Goal: Use online tool/utility: Use online tool/utility

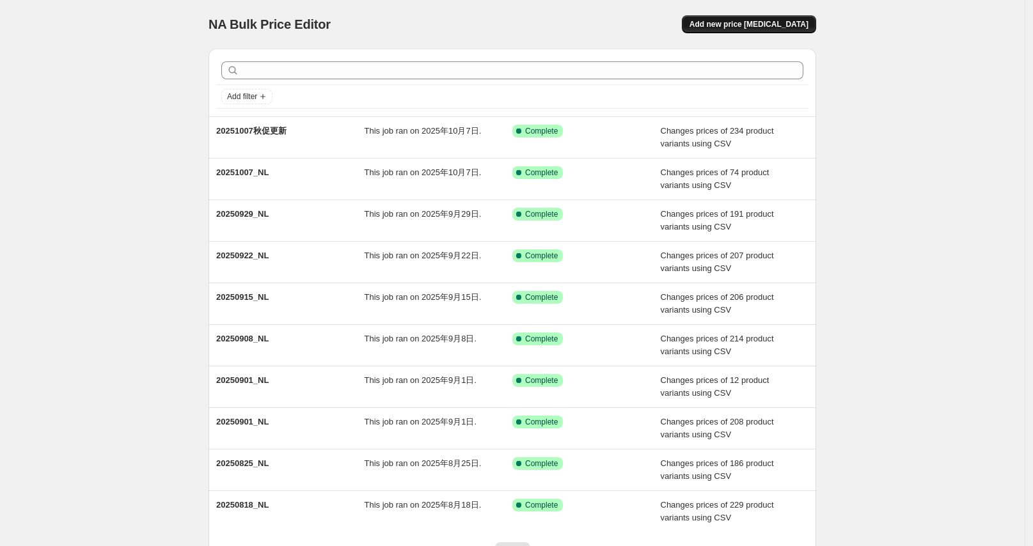
click at [757, 24] on span "Add new price [MEDICAL_DATA]" at bounding box center [749, 24] width 119 height 10
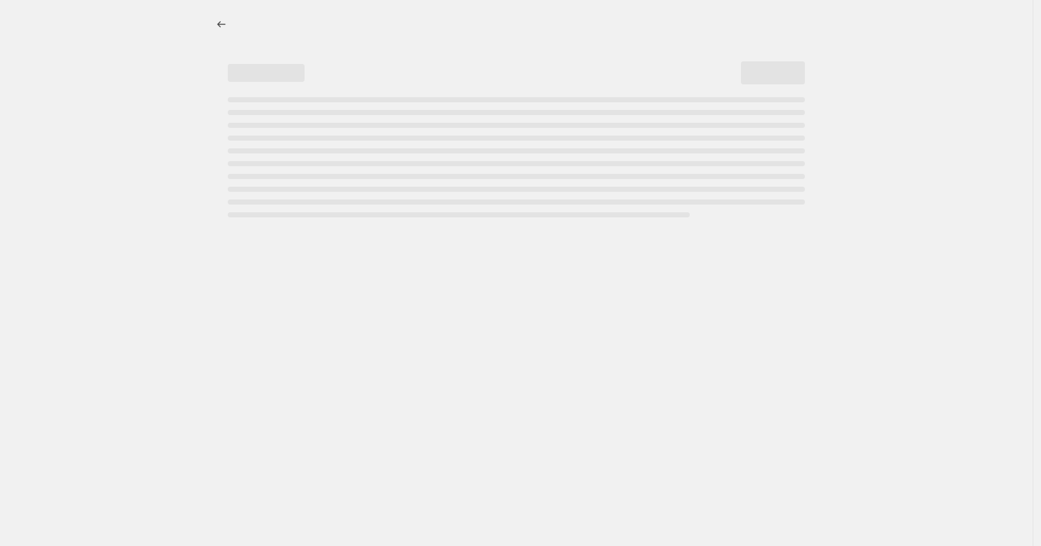
select select "percentage"
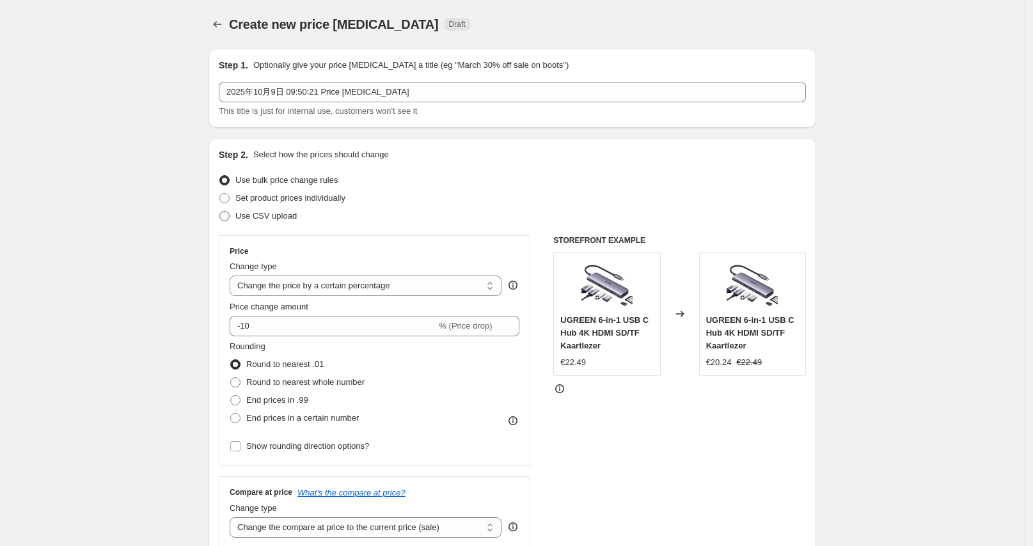
click at [264, 217] on span "Use CSV upload" at bounding box center [265, 216] width 61 height 10
click at [220, 212] on input "Use CSV upload" at bounding box center [219, 211] width 1 height 1
radio input "true"
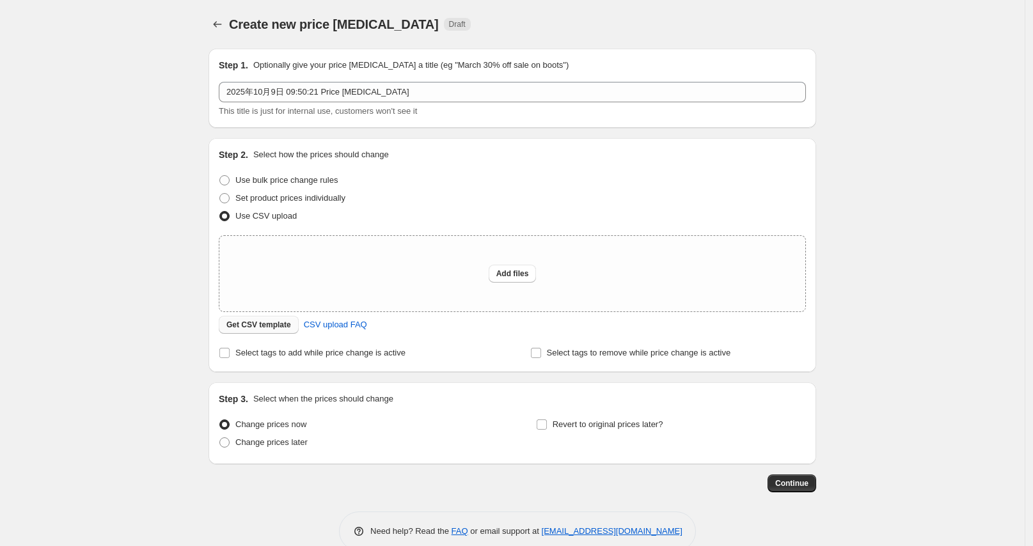
click at [269, 322] on span "Get CSV template" at bounding box center [258, 325] width 65 height 10
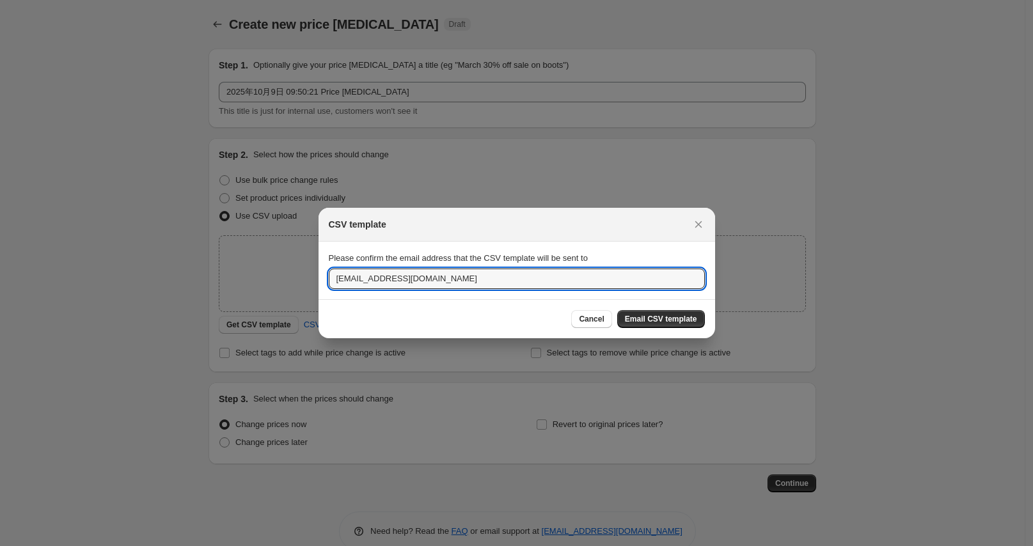
drag, startPoint x: 360, startPoint y: 281, endPoint x: 313, endPoint y: 295, distance: 48.6
type input "[EMAIL_ADDRESS][DOMAIN_NAME]"
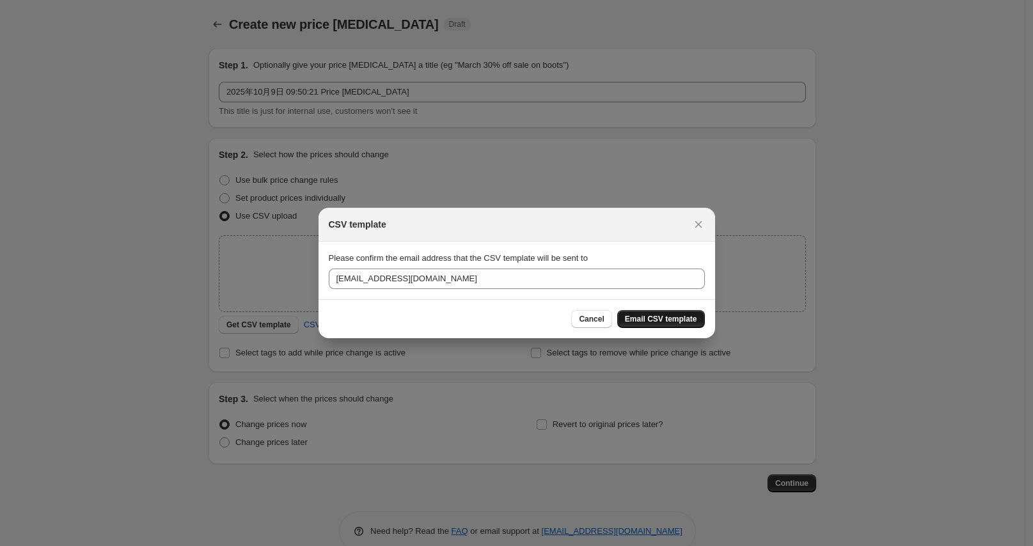
click at [651, 315] on span "Email CSV template" at bounding box center [661, 319] width 72 height 10
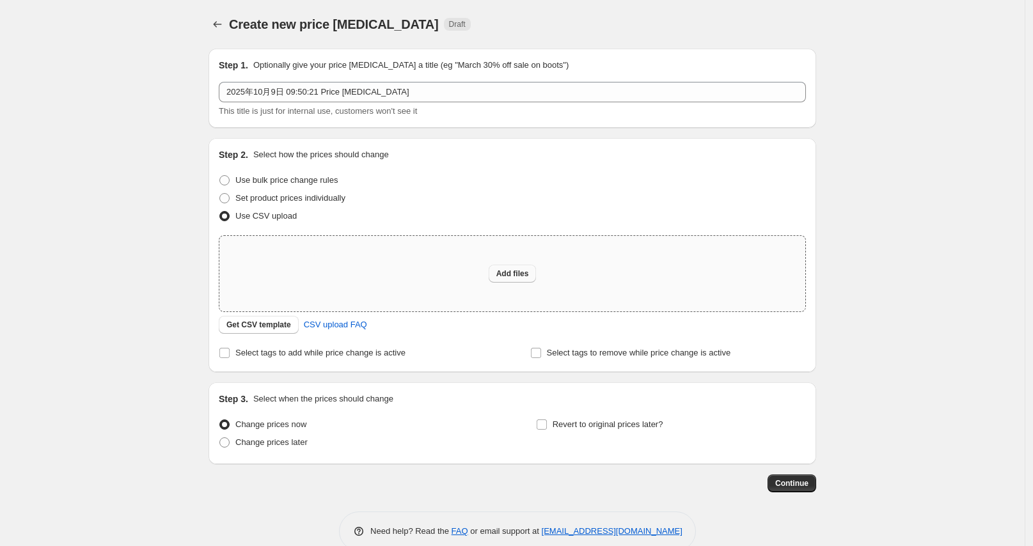
click at [509, 273] on span "Add files" at bounding box center [512, 274] width 33 height 10
type input "C:\fakepath\20251009_NL.csv"
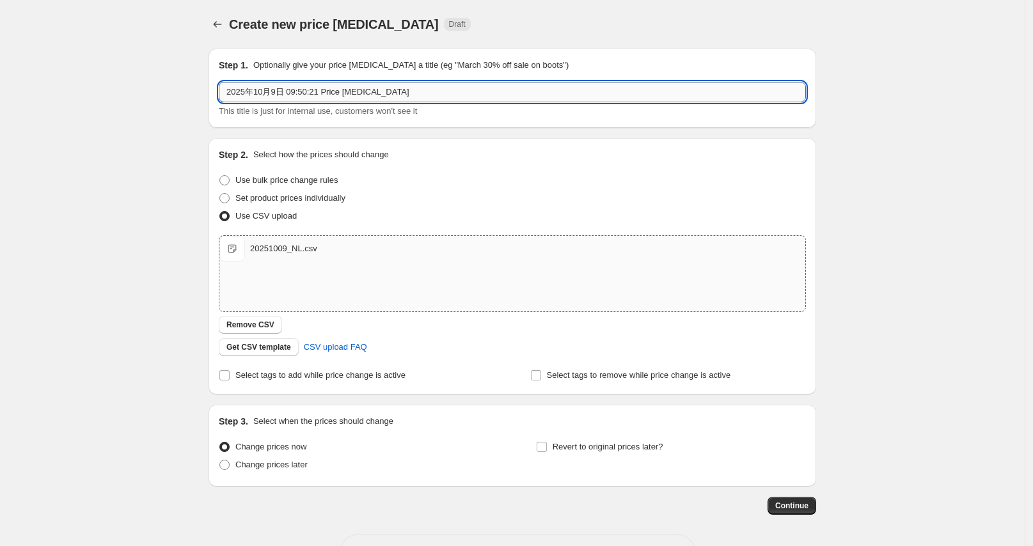
click at [407, 91] on input "2025年10月9日 09:50:21 Price [MEDICAL_DATA]" at bounding box center [512, 92] width 587 height 20
type input "20251009_NL"
click at [792, 507] on span "Continue" at bounding box center [791, 506] width 33 height 10
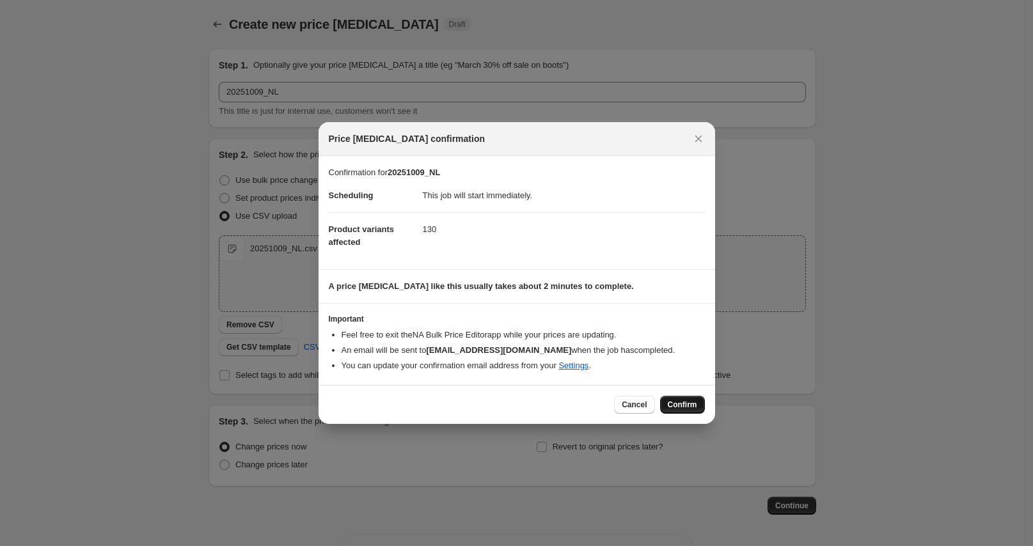
click at [686, 402] on span "Confirm" at bounding box center [682, 405] width 29 height 10
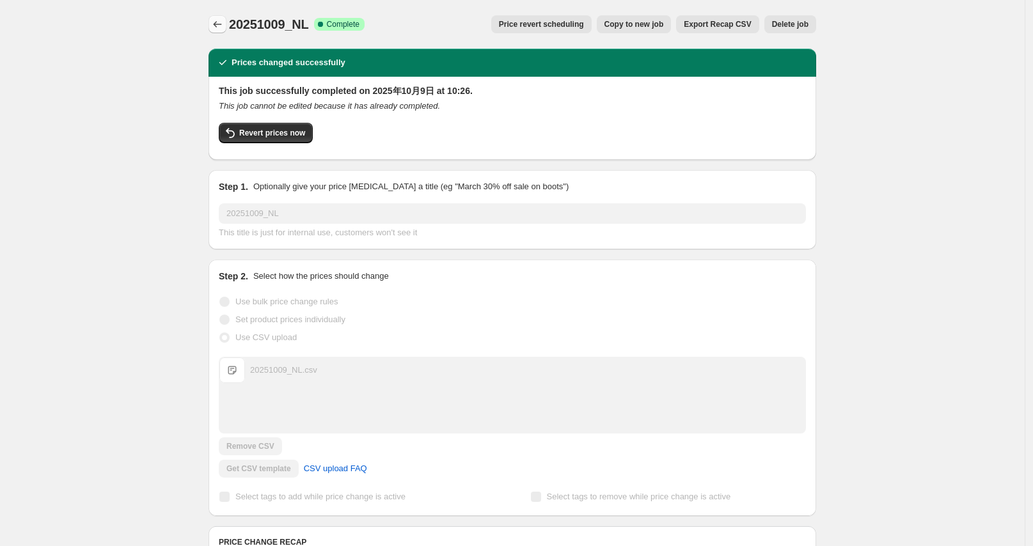
click at [225, 32] on button "Price change jobs" at bounding box center [218, 24] width 18 height 18
